Goal: Information Seeking & Learning: Find specific fact

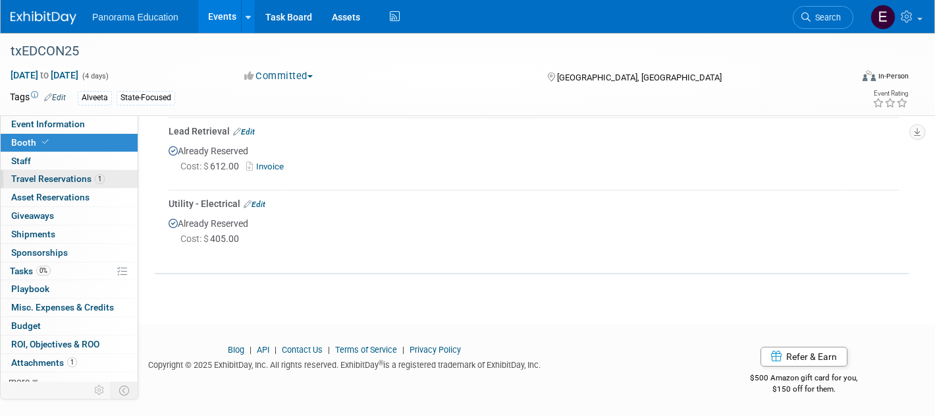
click at [85, 180] on span "Travel Reservations 1" at bounding box center [58, 178] width 94 height 11
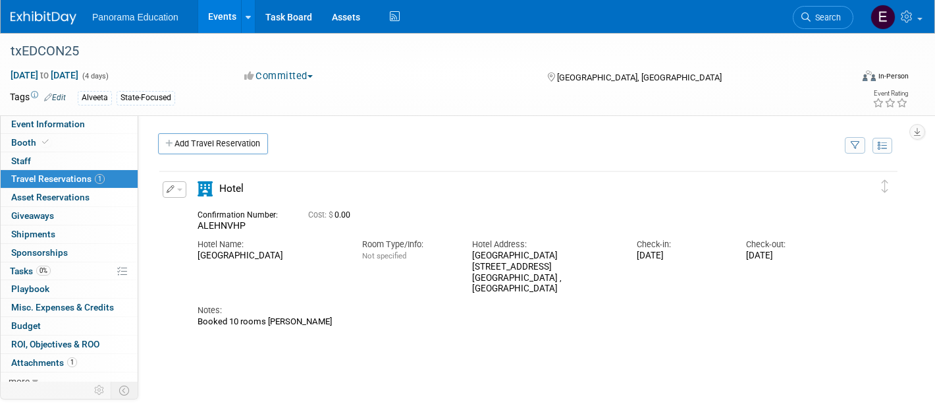
click at [250, 258] on div "[GEOGRAPHIC_DATA]" at bounding box center [270, 255] width 145 height 11
copy div "[GEOGRAPHIC_DATA]"
drag, startPoint x: 471, startPoint y: 252, endPoint x: 525, endPoint y: 268, distance: 56.3
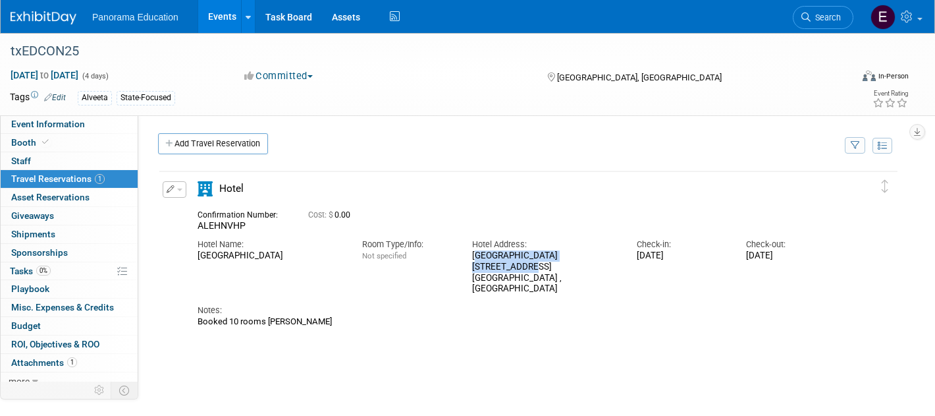
click at [525, 268] on div "Hotel Address: [GEOGRAPHIC_DATA] [STREET_ADDRESS]" at bounding box center [544, 263] width 165 height 63
click at [525, 268] on div "[GEOGRAPHIC_DATA][STREET_ADDRESS][GEOGRAPHIC_DATA]" at bounding box center [544, 272] width 145 height 44
drag, startPoint x: 474, startPoint y: 256, endPoint x: 529, endPoint y: 294, distance: 66.3
click at [529, 294] on div "[GEOGRAPHIC_DATA][STREET_ADDRESS][GEOGRAPHIC_DATA]" at bounding box center [544, 272] width 145 height 44
copy div "[GEOGRAPHIC_DATA][STREET_ADDRESS][GEOGRAPHIC_DATA]"
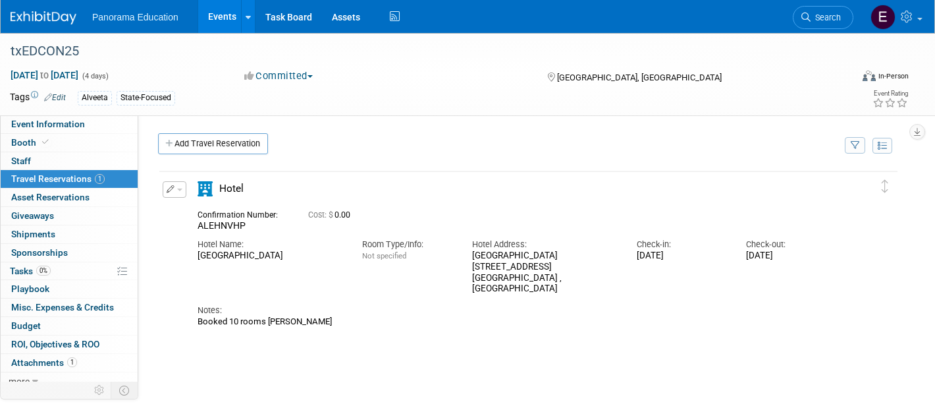
click at [478, 263] on div "[GEOGRAPHIC_DATA][STREET_ADDRESS][GEOGRAPHIC_DATA]" at bounding box center [544, 272] width 145 height 44
drag, startPoint x: 470, startPoint y: 259, endPoint x: 518, endPoint y: 291, distance: 57.4
click at [518, 291] on div "Hotel Address: [GEOGRAPHIC_DATA] [STREET_ADDRESS]" at bounding box center [544, 263] width 165 height 63
copy div "[GEOGRAPHIC_DATA][STREET_ADDRESS][GEOGRAPHIC_DATA]"
